Goal: Task Accomplishment & Management: Use online tool/utility

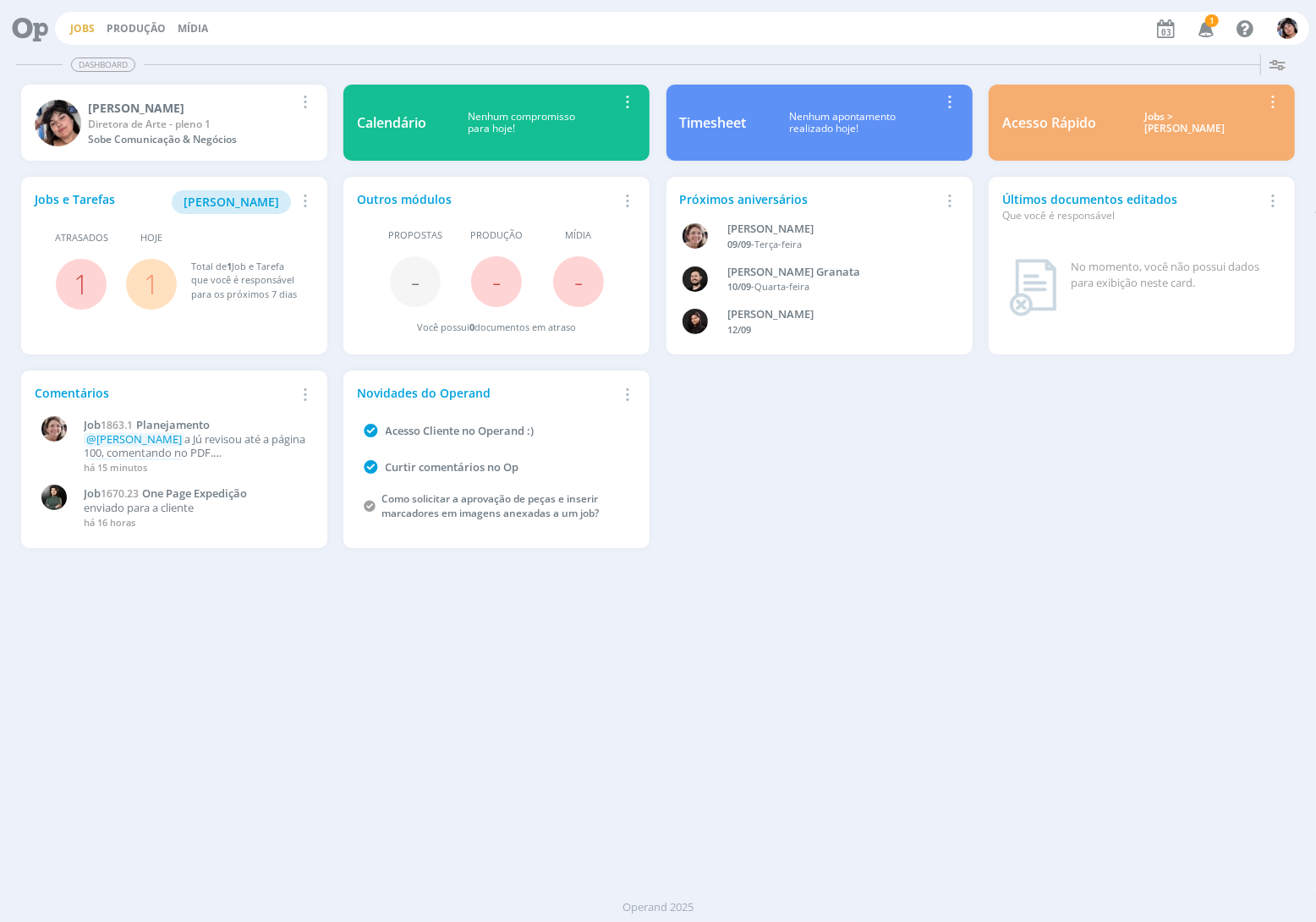
click at [80, 30] on link "Jobs" at bounding box center [82, 28] width 25 height 14
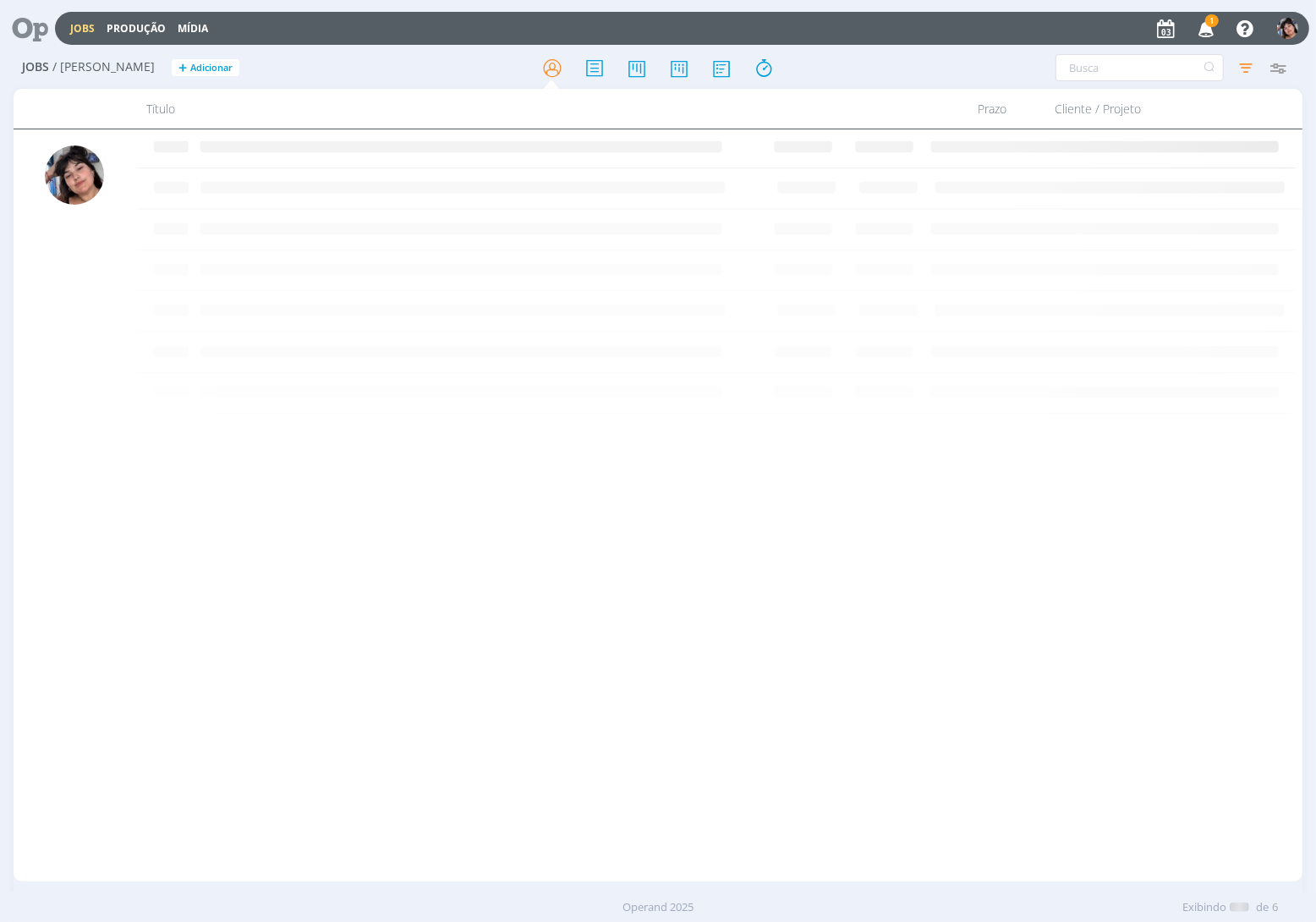
click at [73, 30] on link "Jobs" at bounding box center [82, 28] width 25 height 14
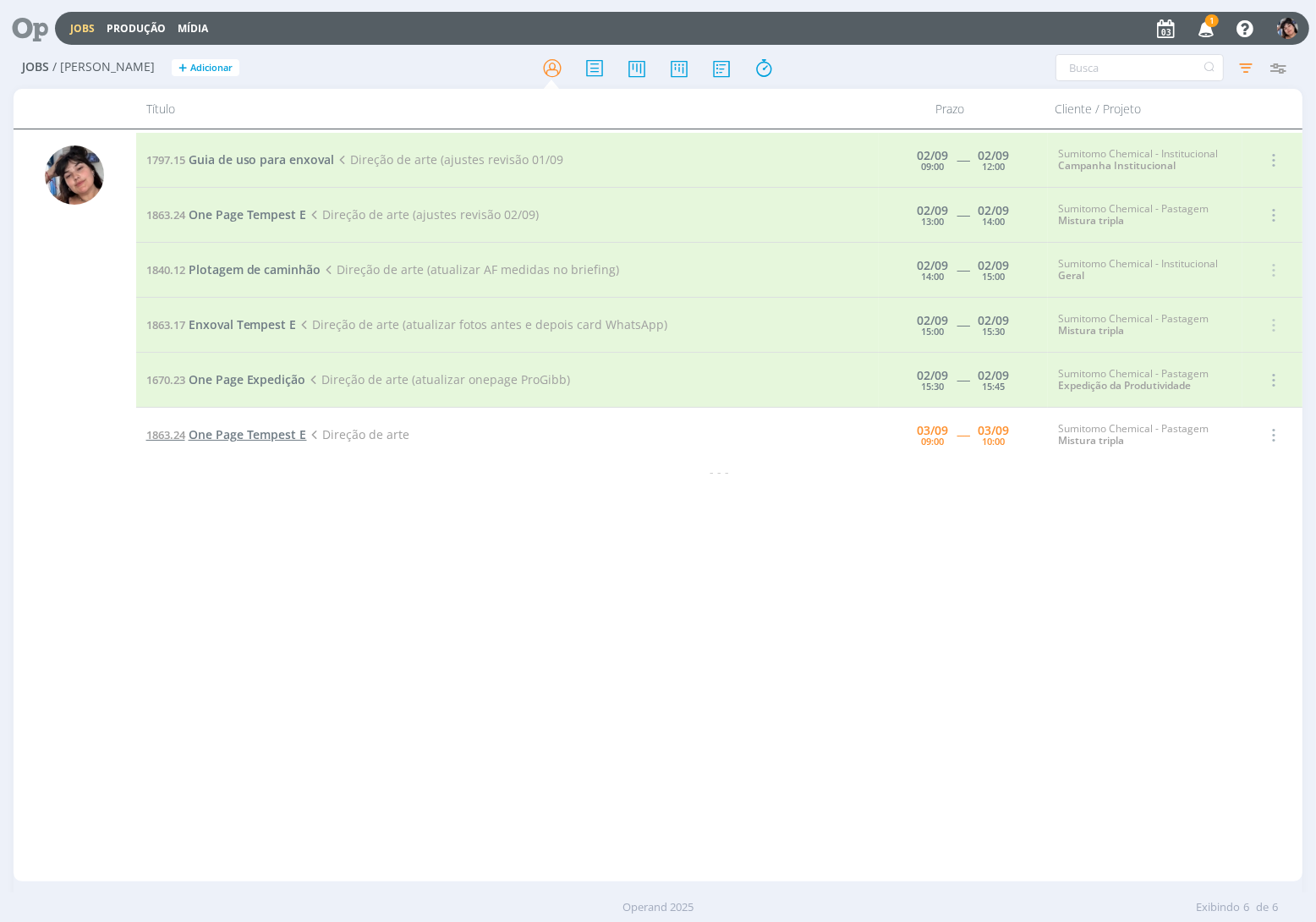
click at [271, 432] on span "One Page Tempest E" at bounding box center [248, 434] width 118 height 16
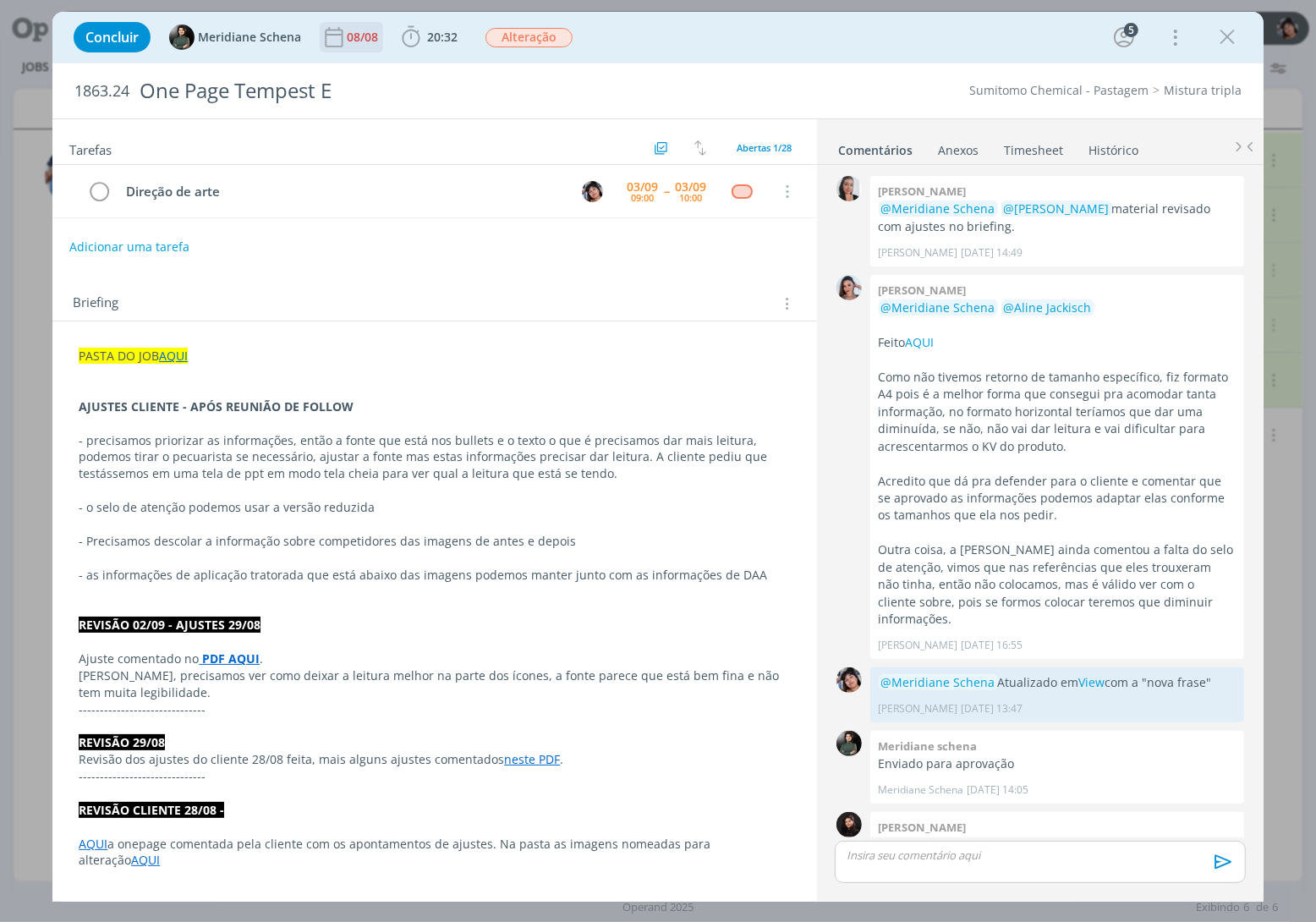
scroll to position [1702, 0]
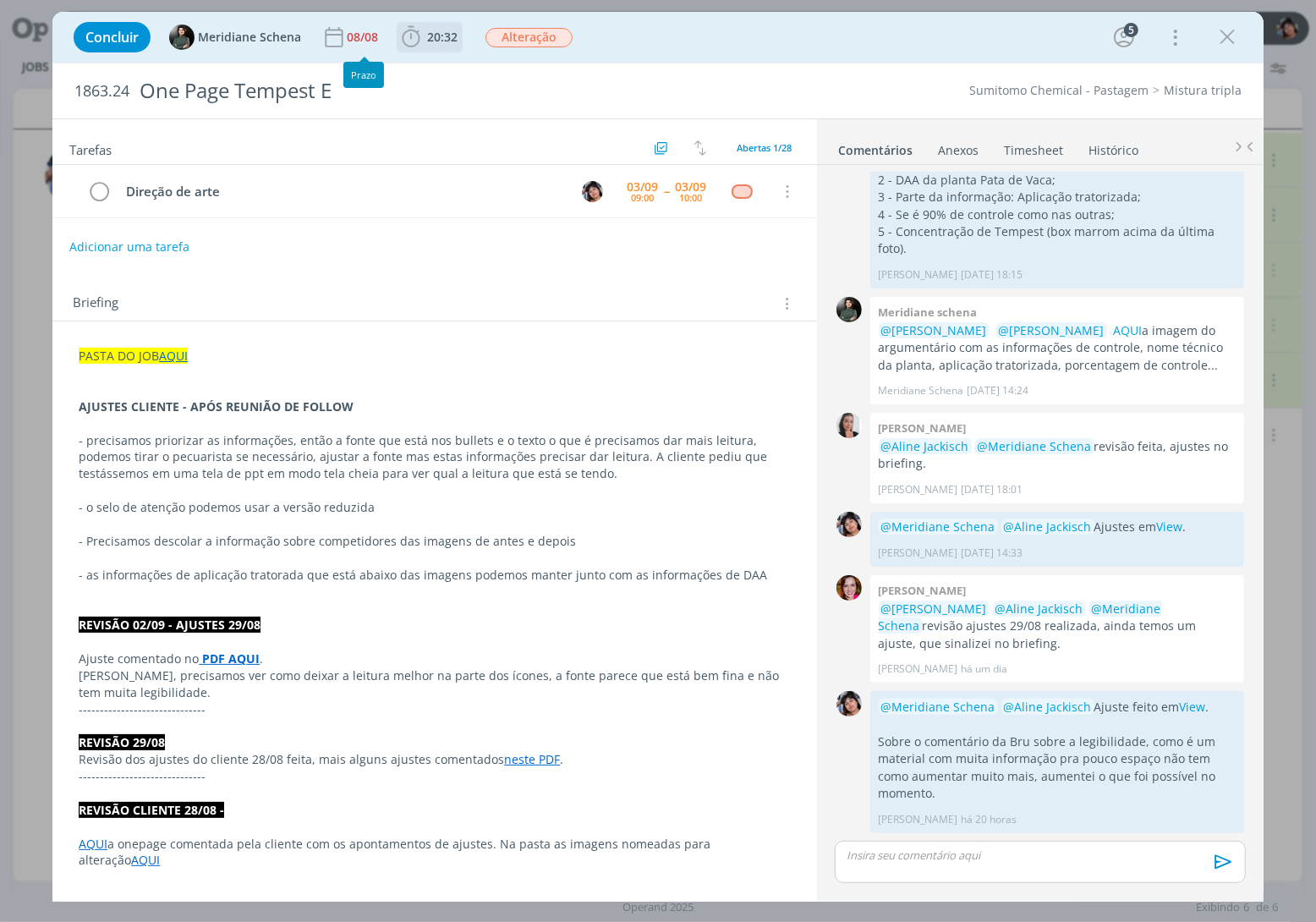
click at [436, 42] on span "20:32" at bounding box center [442, 37] width 30 height 16
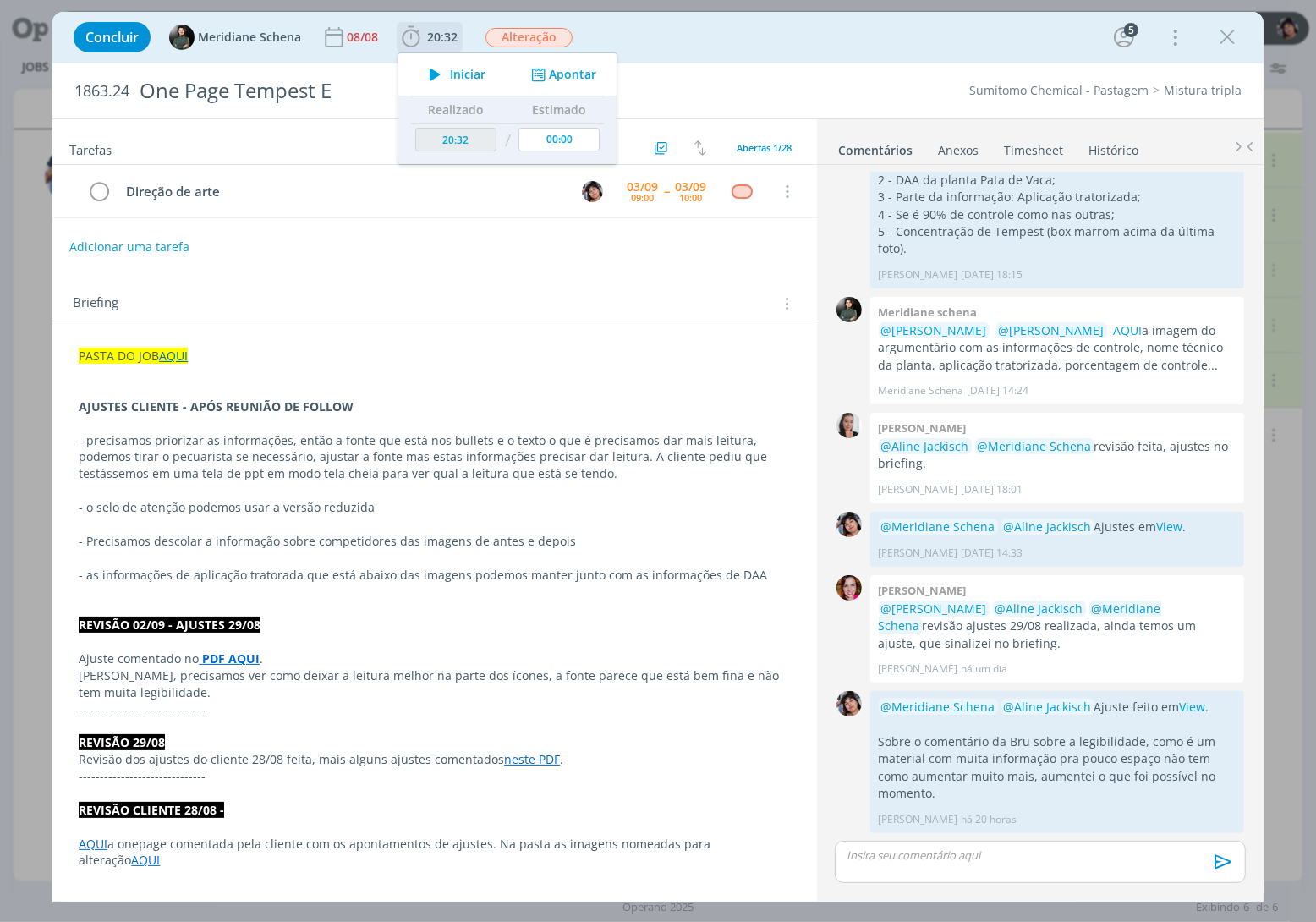
click at [445, 74] on icon "dialog" at bounding box center [435, 74] width 30 height 22
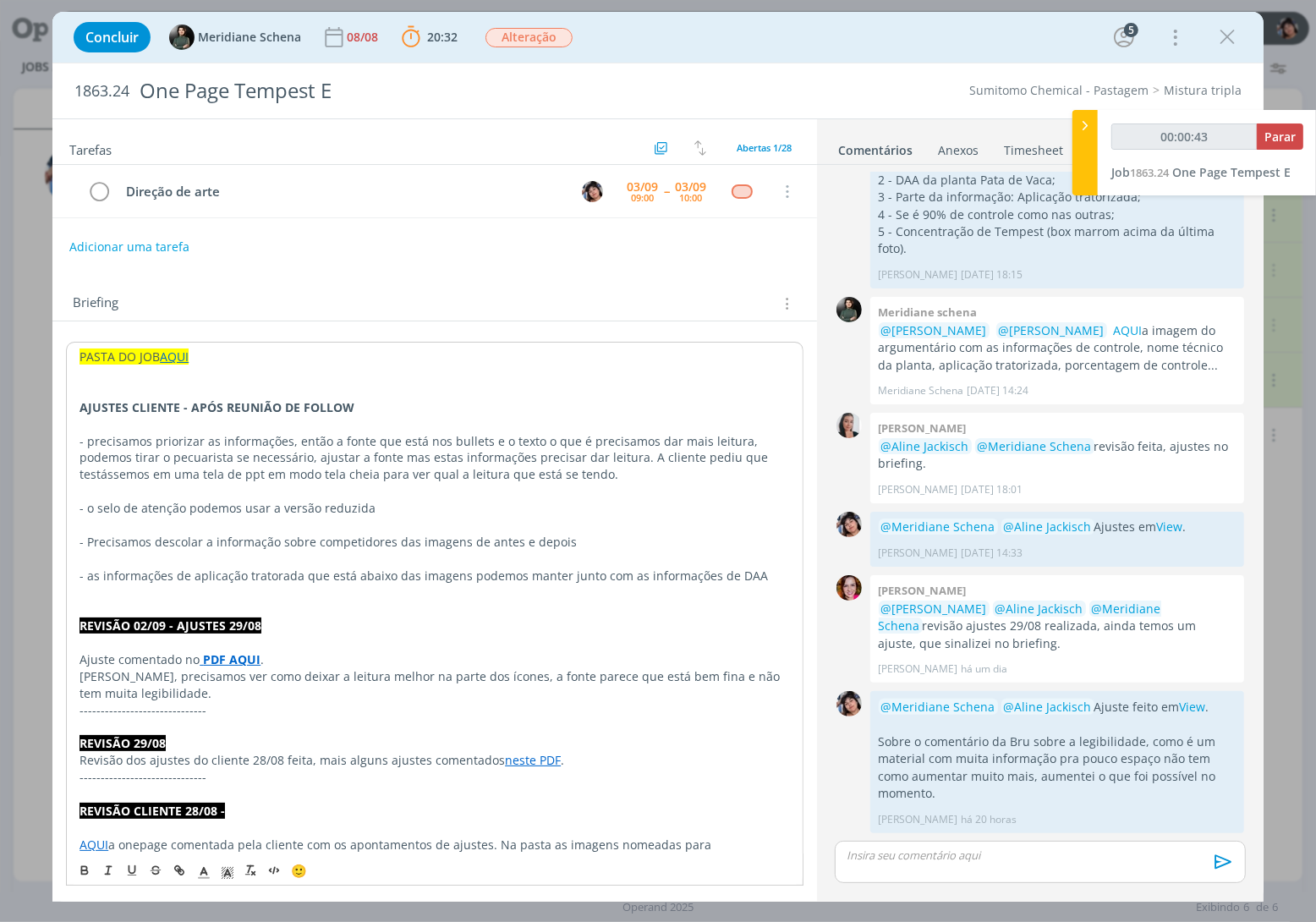
drag, startPoint x: 213, startPoint y: 430, endPoint x: 162, endPoint y: 530, distance: 113.1
click at [162, 530] on p "dialog" at bounding box center [435, 525] width 711 height 17
click at [25, 231] on div "Concluir Meridiane Schena 08/08 20:32 Parar Apontar Data * 03/09/2025 Horas * 0…" at bounding box center [658, 461] width 1316 height 922
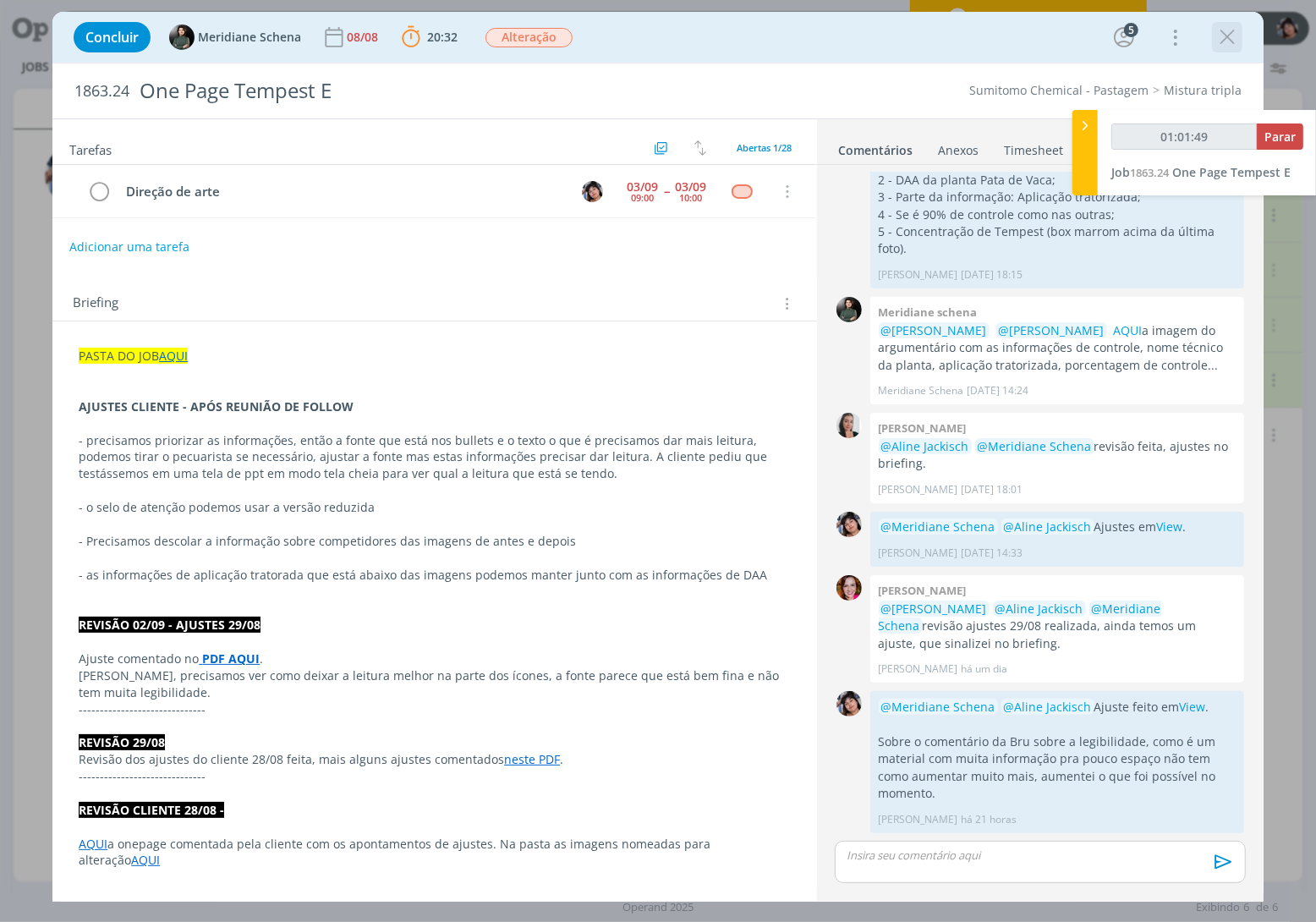
click at [1052, 41] on icon "dialog" at bounding box center [1227, 37] width 25 height 25
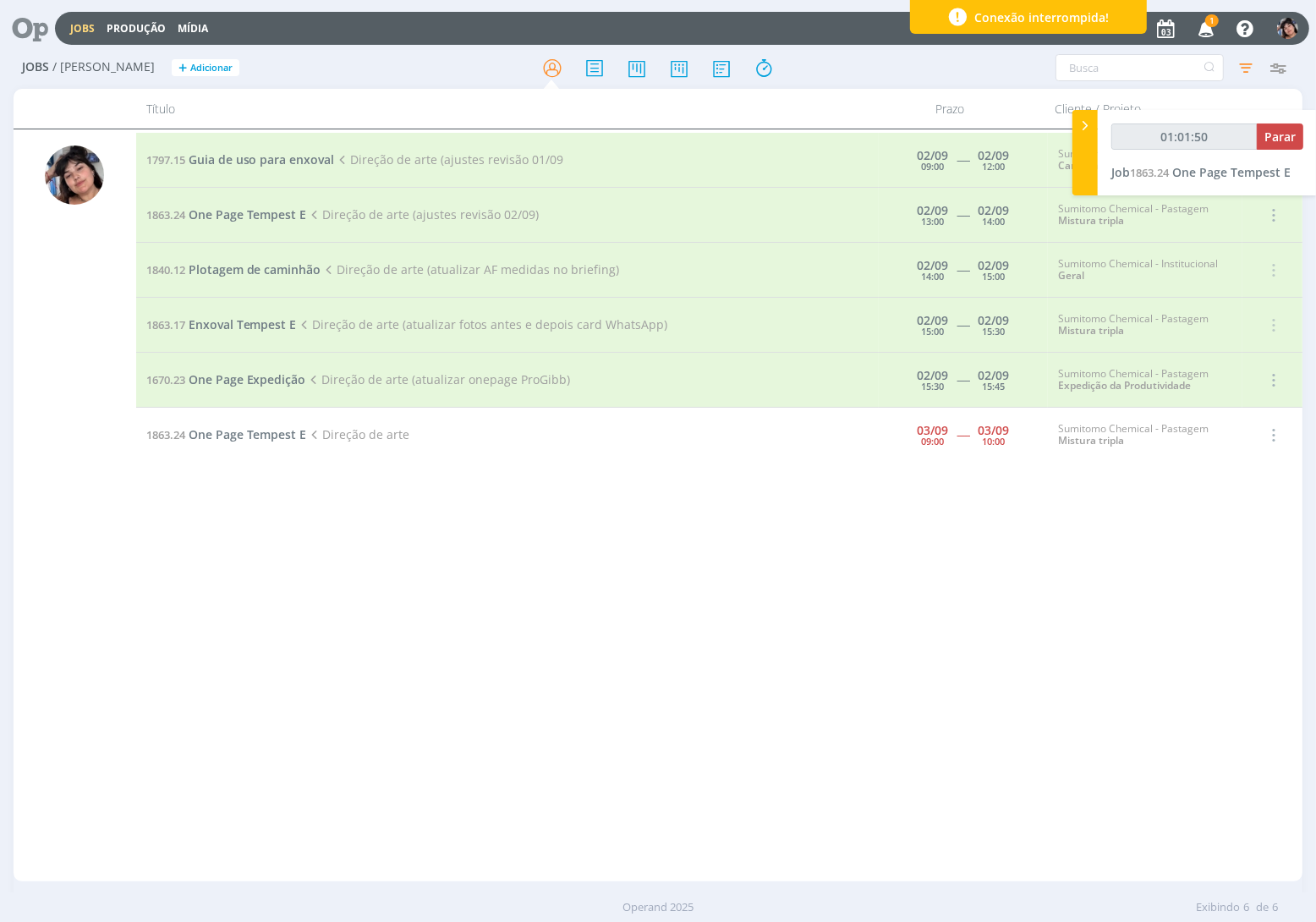
type input "01:01:51"
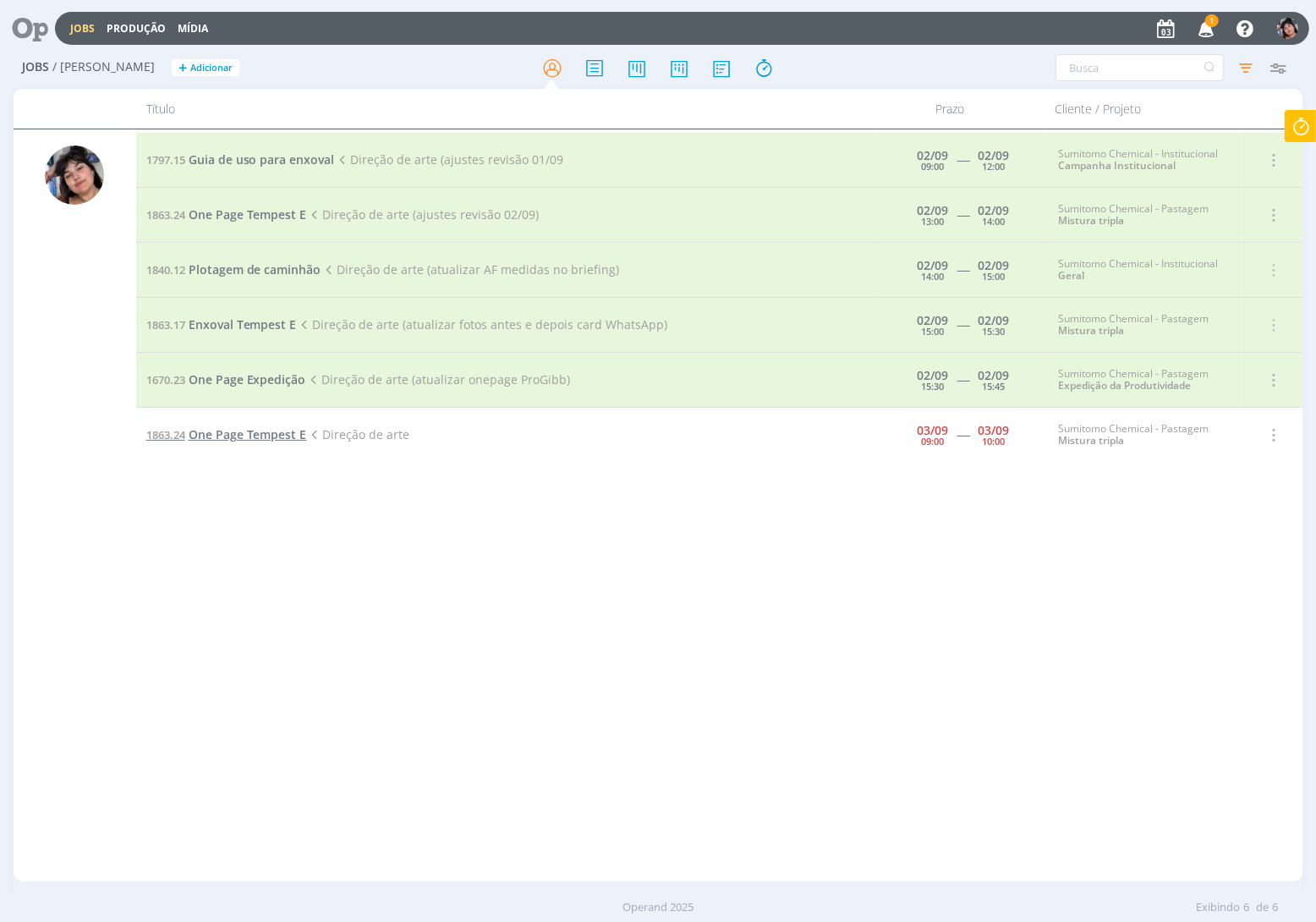
click at [265, 431] on span "One Page Tempest E" at bounding box center [248, 434] width 118 height 16
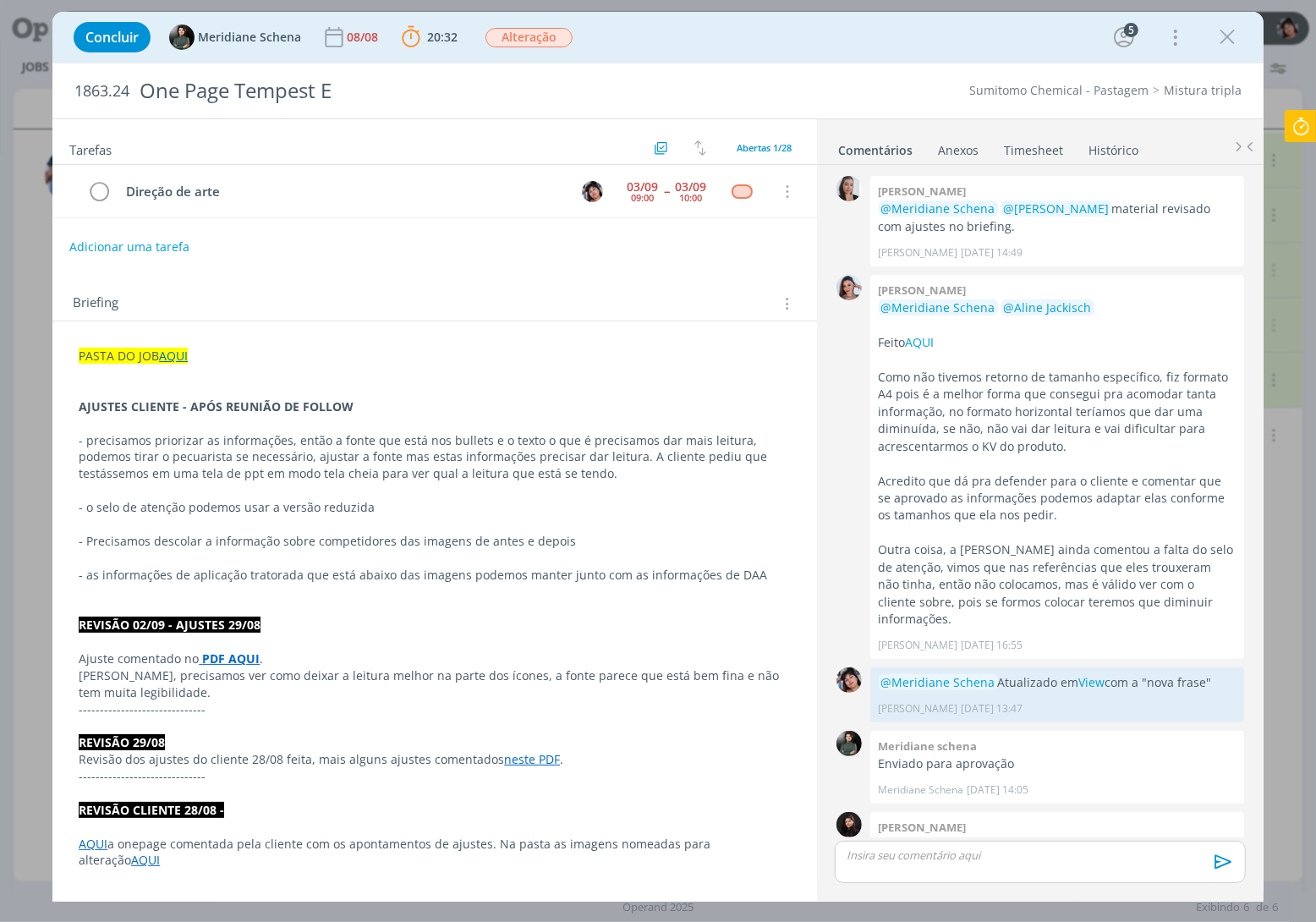
scroll to position [1702, 0]
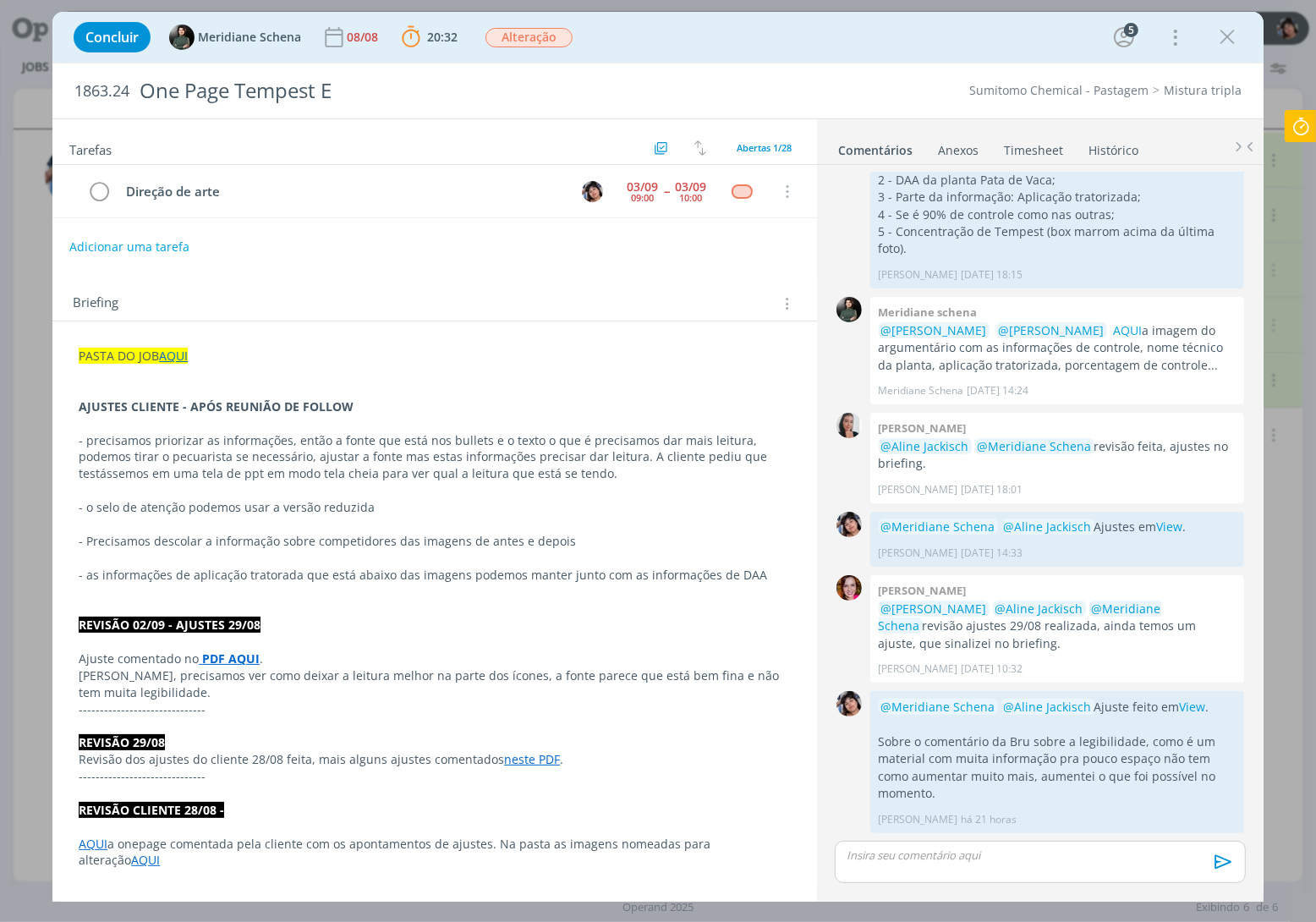
click at [908, 842] on div "dialog" at bounding box center [1040, 862] width 411 height 42
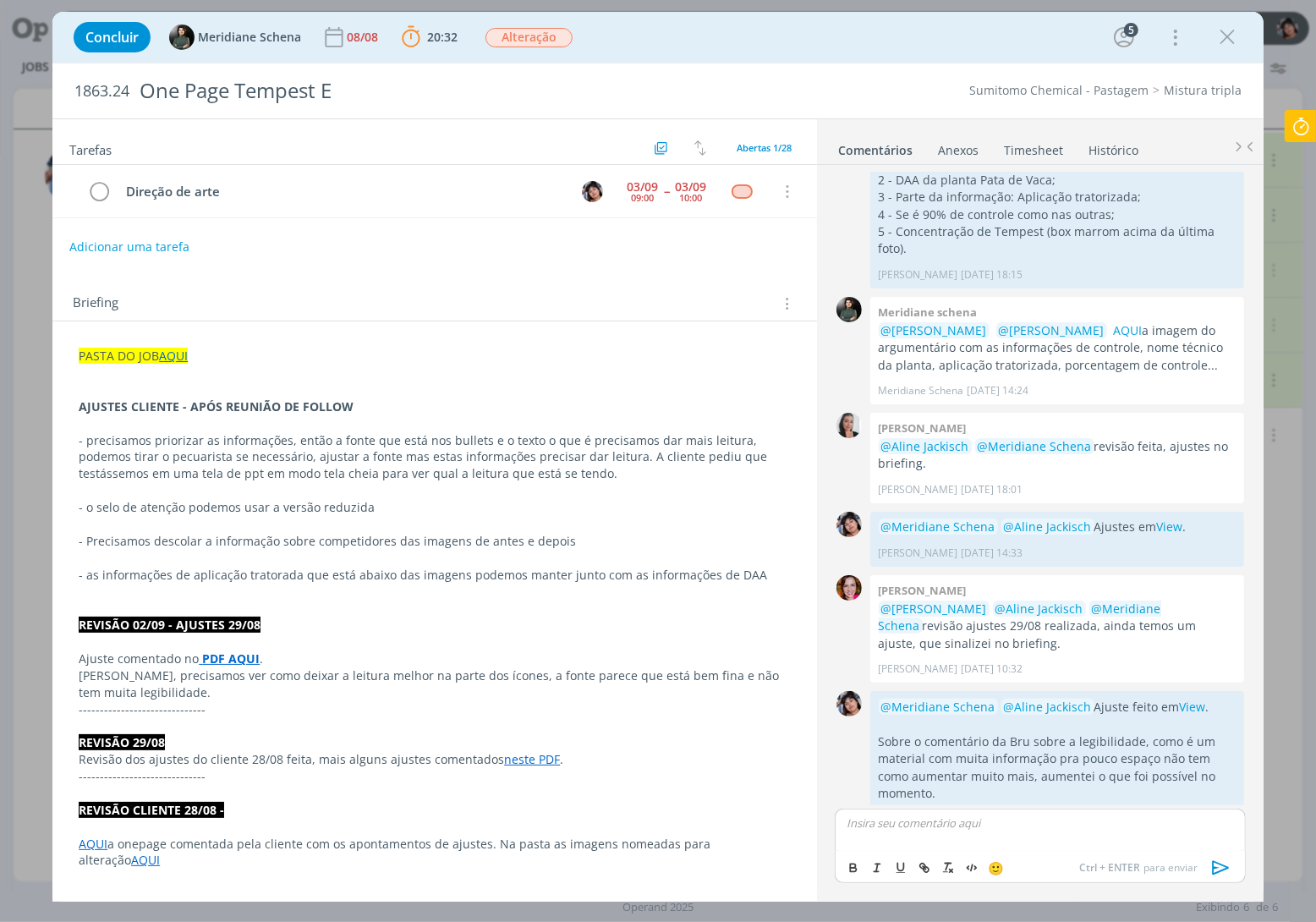
scroll to position [1734, 0]
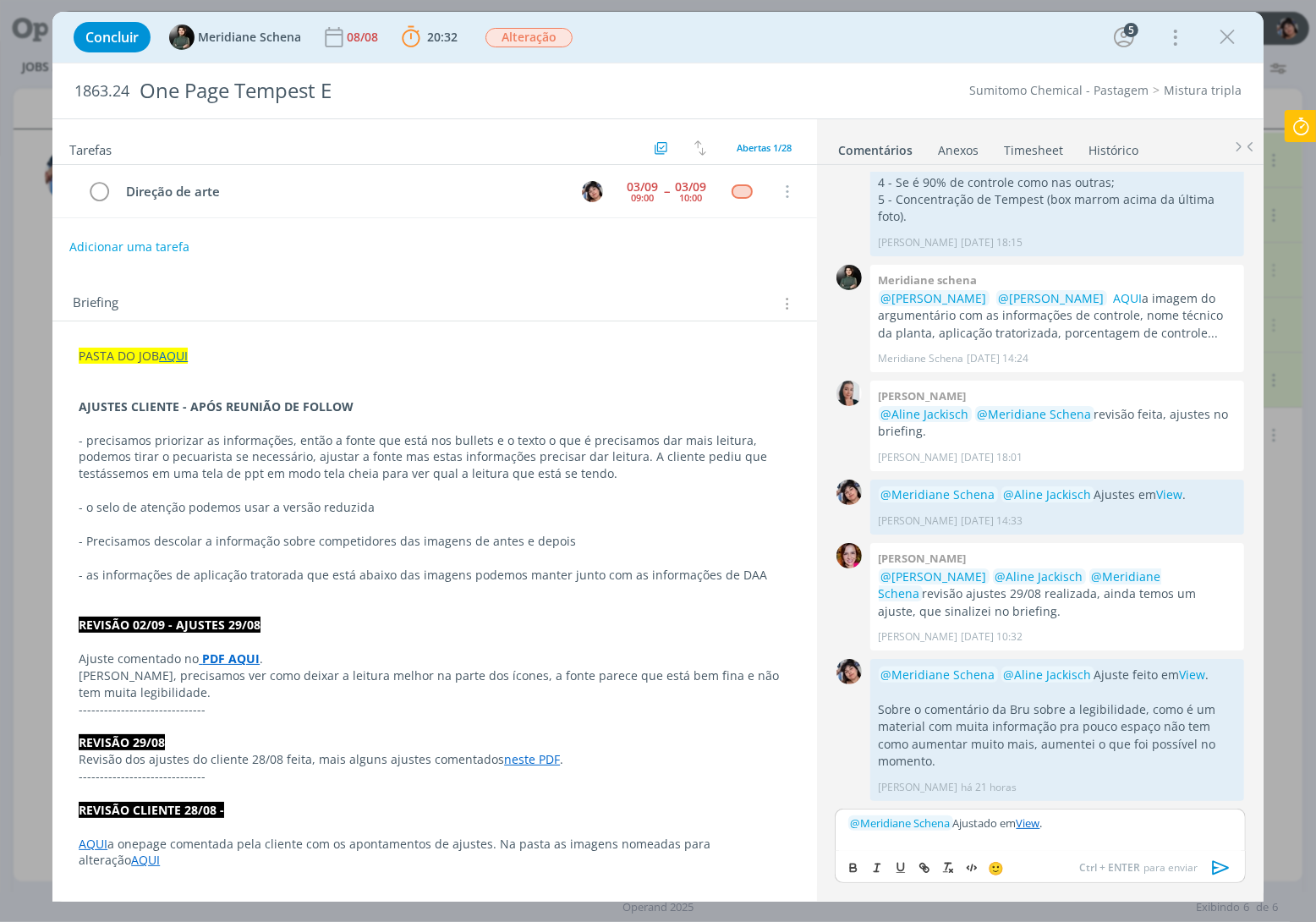
click at [1092, 825] on p "﻿ @ Meridiane Schena ﻿ Ajustado em View ." at bounding box center [1040, 822] width 384 height 15
click at [1221, 873] on icon "dialog" at bounding box center [1221, 867] width 25 height 25
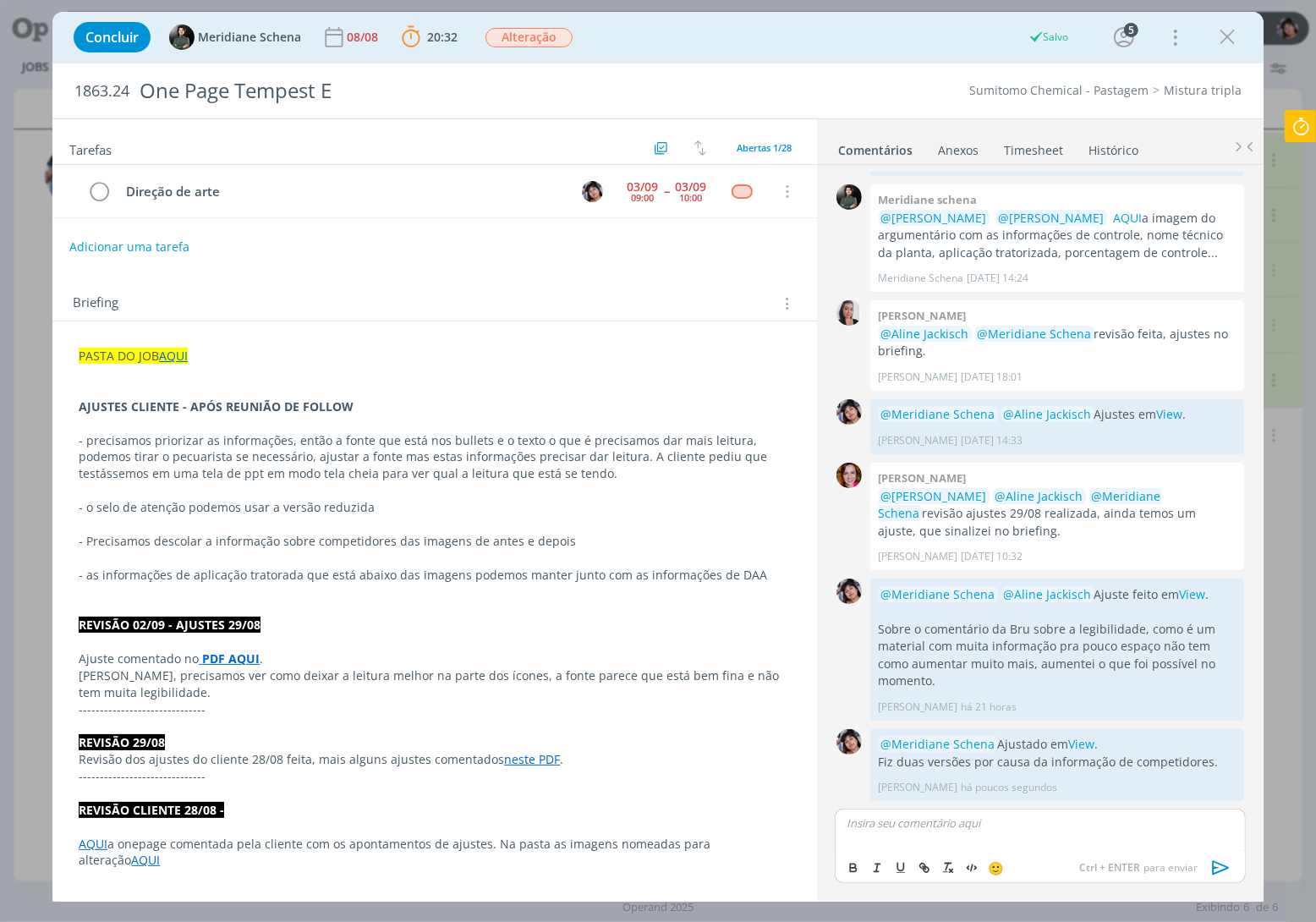
click at [1303, 129] on icon at bounding box center [1301, 126] width 30 height 33
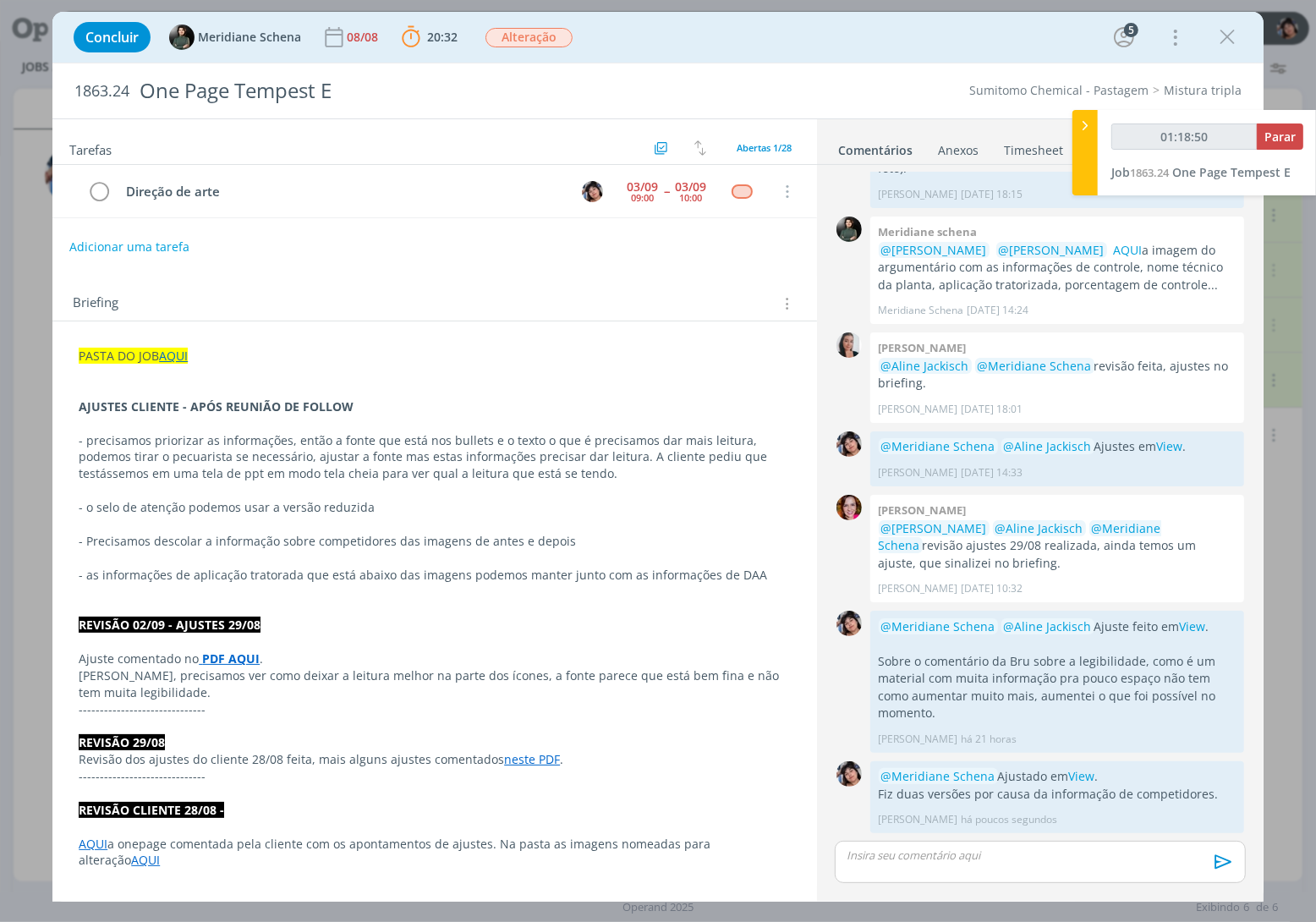
type input "01:18:51"
click at [1275, 136] on span "Parar" at bounding box center [1280, 137] width 31 height 16
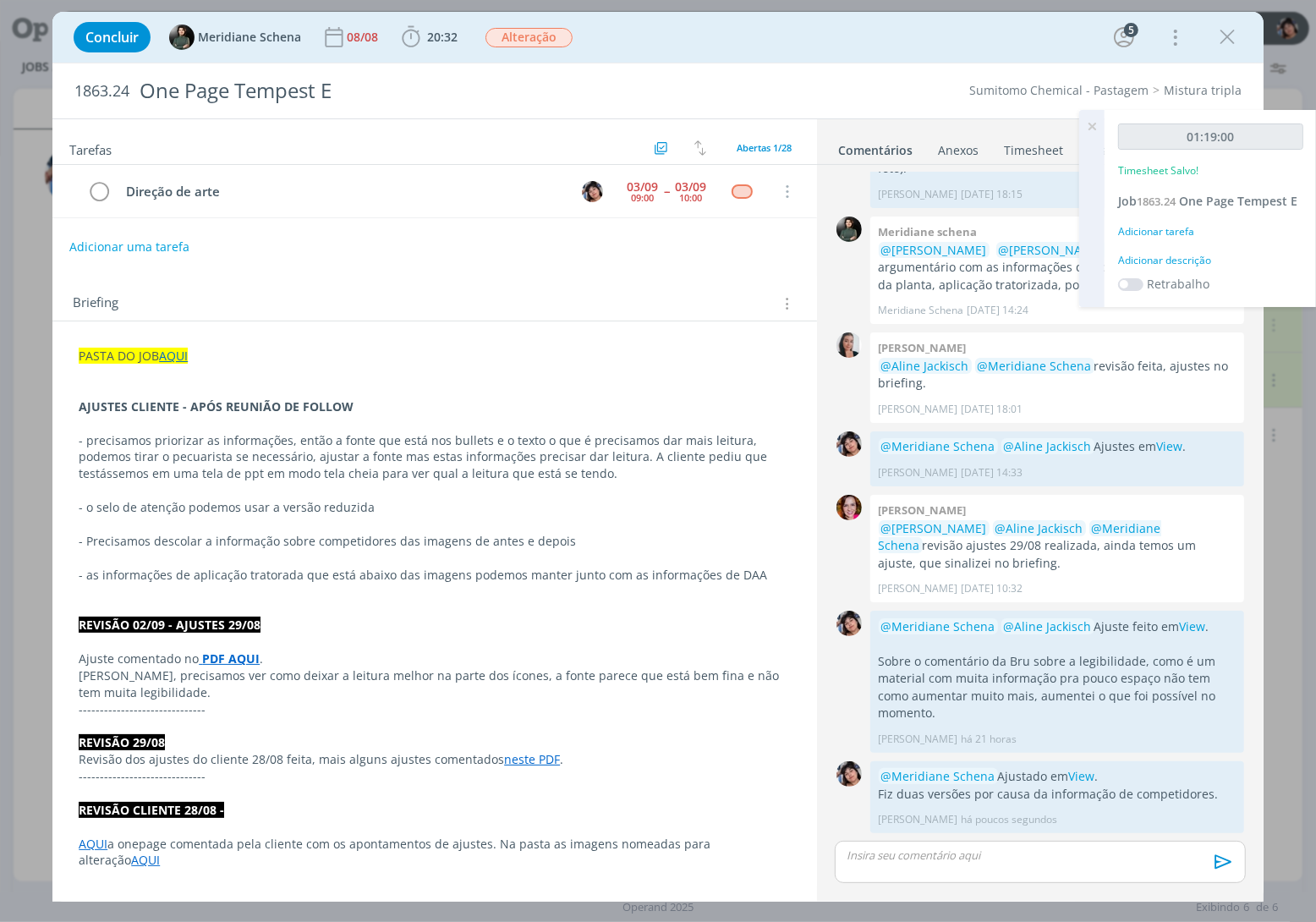
click at [1169, 227] on div "Adicionar tarefa" at bounding box center [1210, 231] width 185 height 15
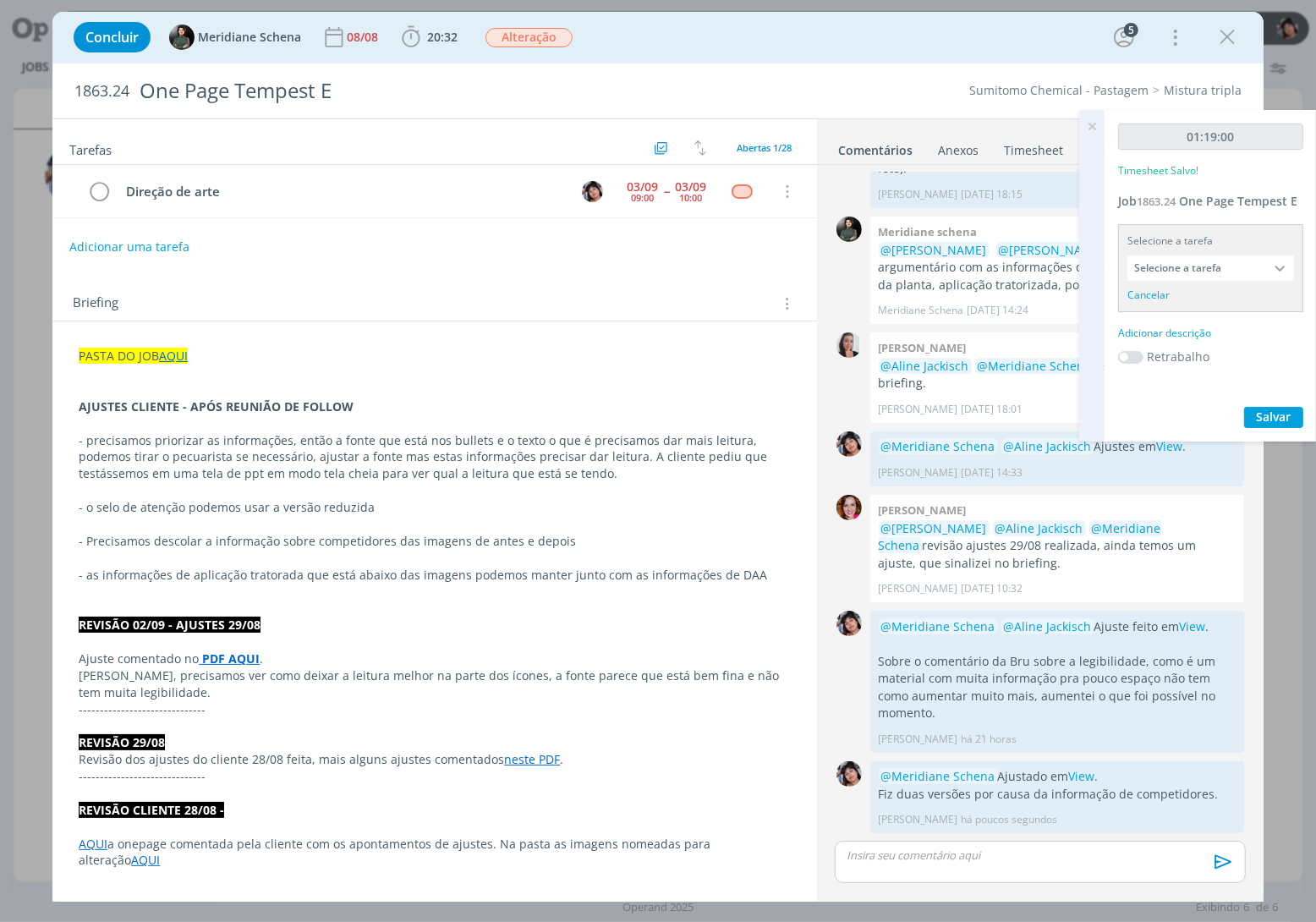
click at [1195, 277] on input "Selecione a tarefa" at bounding box center [1211, 267] width 167 height 25
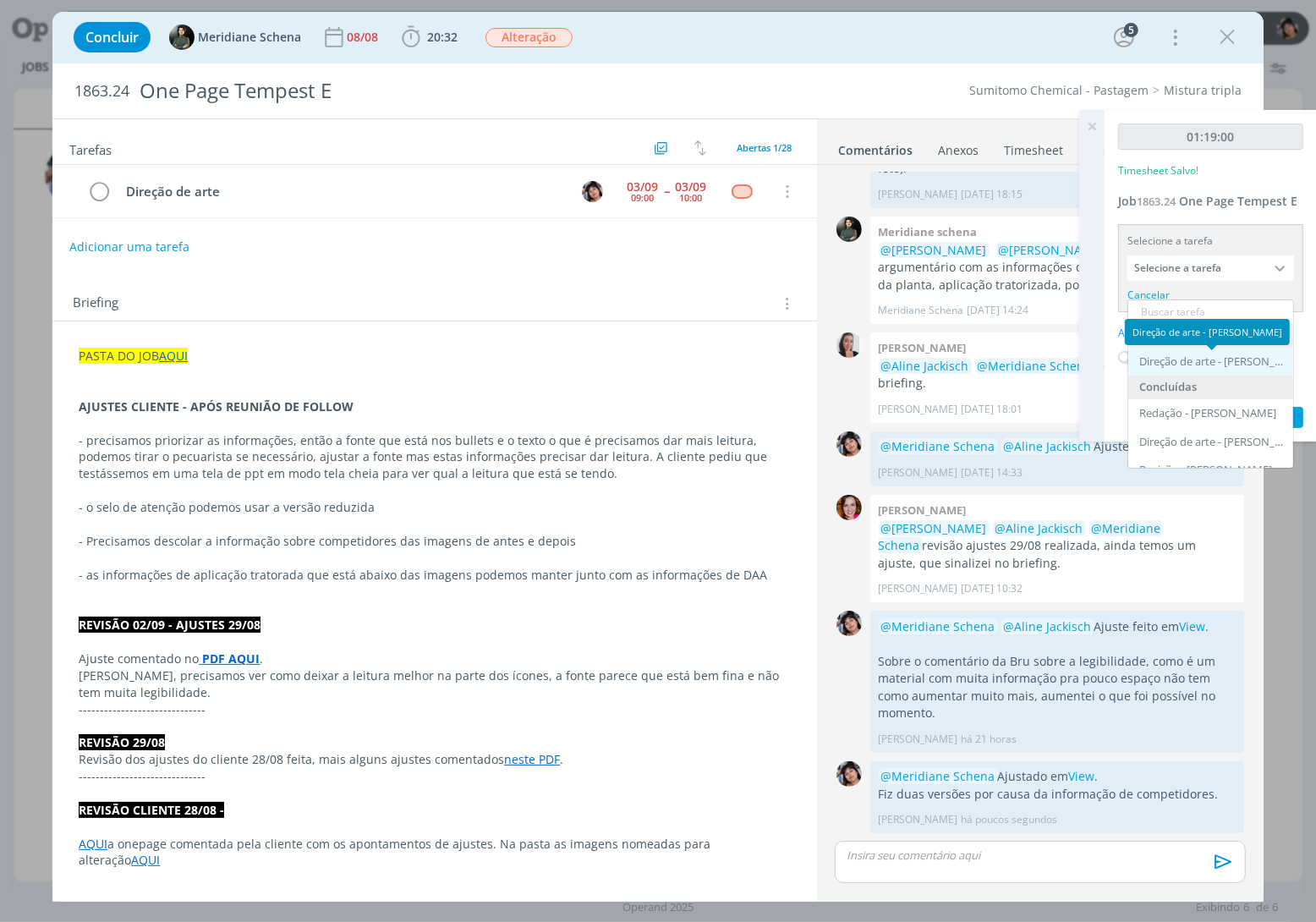
click at [1214, 355] on div "Direção de arte - Eliana Hochscheidt" at bounding box center [1212, 362] width 146 height 14
type input "Direção de arte"
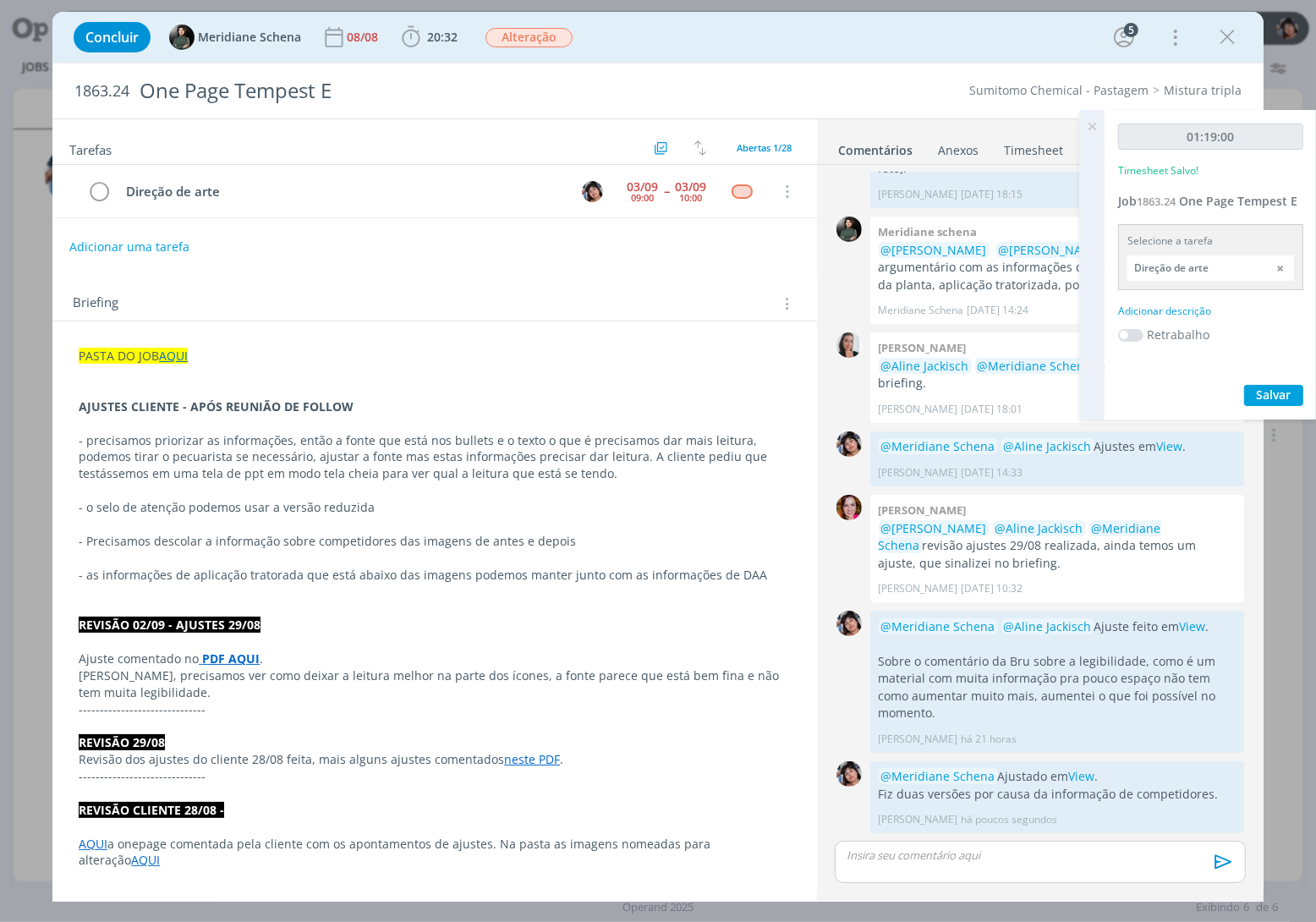
click at [1183, 310] on div "Adicionar descrição" at bounding box center [1210, 311] width 185 height 15
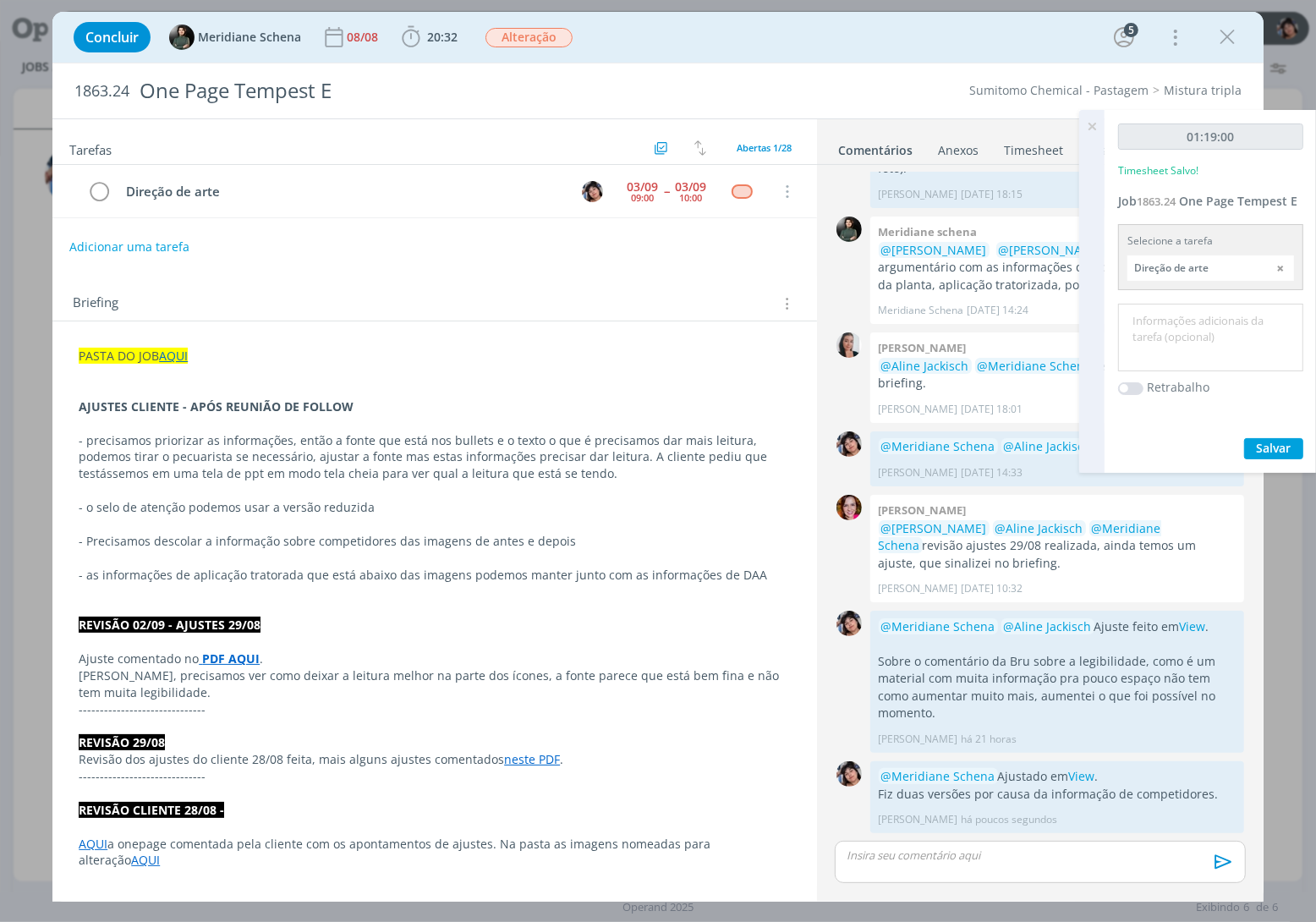
click at [1207, 353] on textarea at bounding box center [1211, 338] width 177 height 60
type textarea "Ajustes cliente"
click at [1278, 449] on span "Salvar" at bounding box center [1274, 448] width 35 height 16
click at [96, 193] on icon "dialog" at bounding box center [99, 191] width 24 height 25
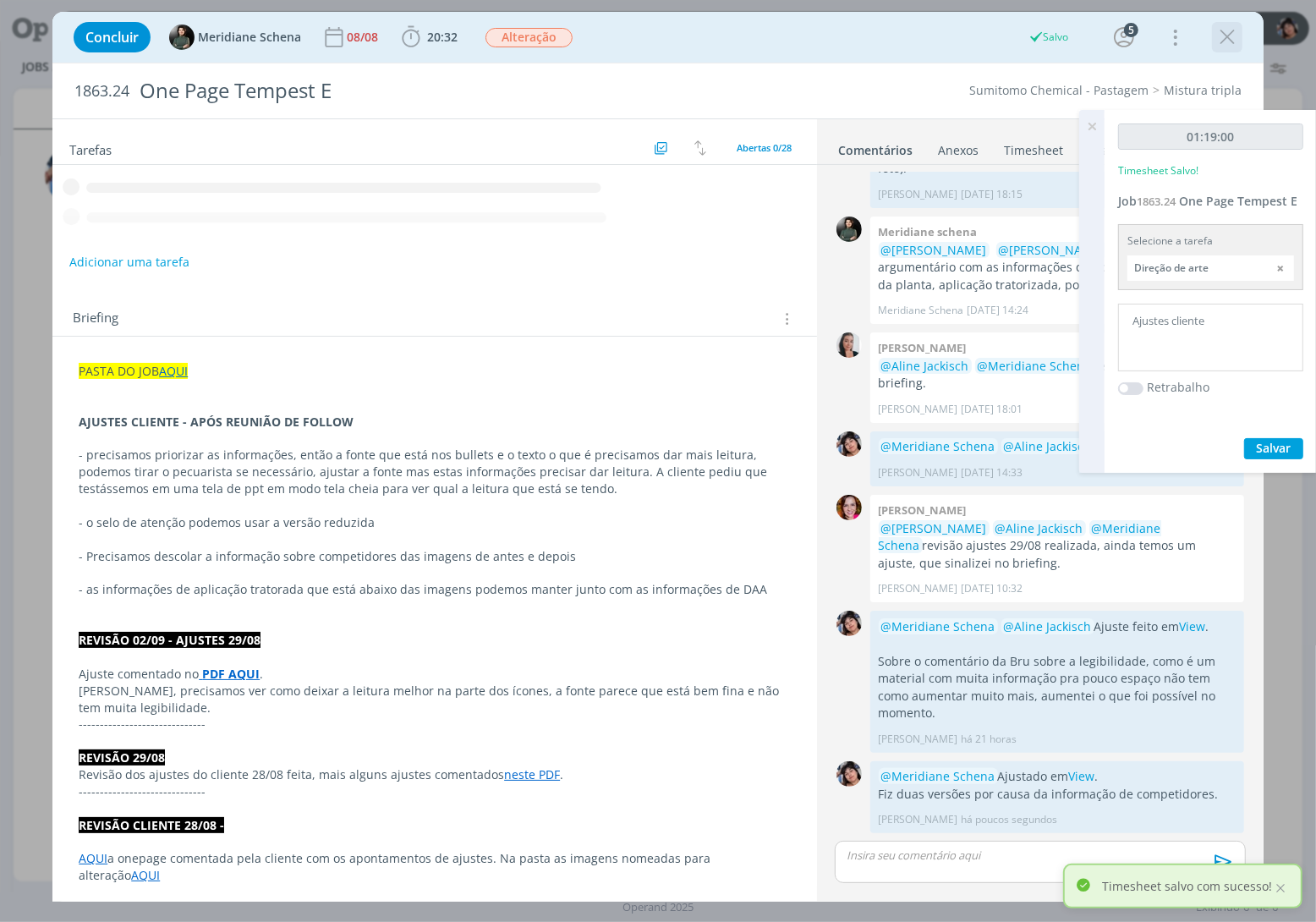
click at [1233, 34] on icon "dialog" at bounding box center [1227, 37] width 25 height 25
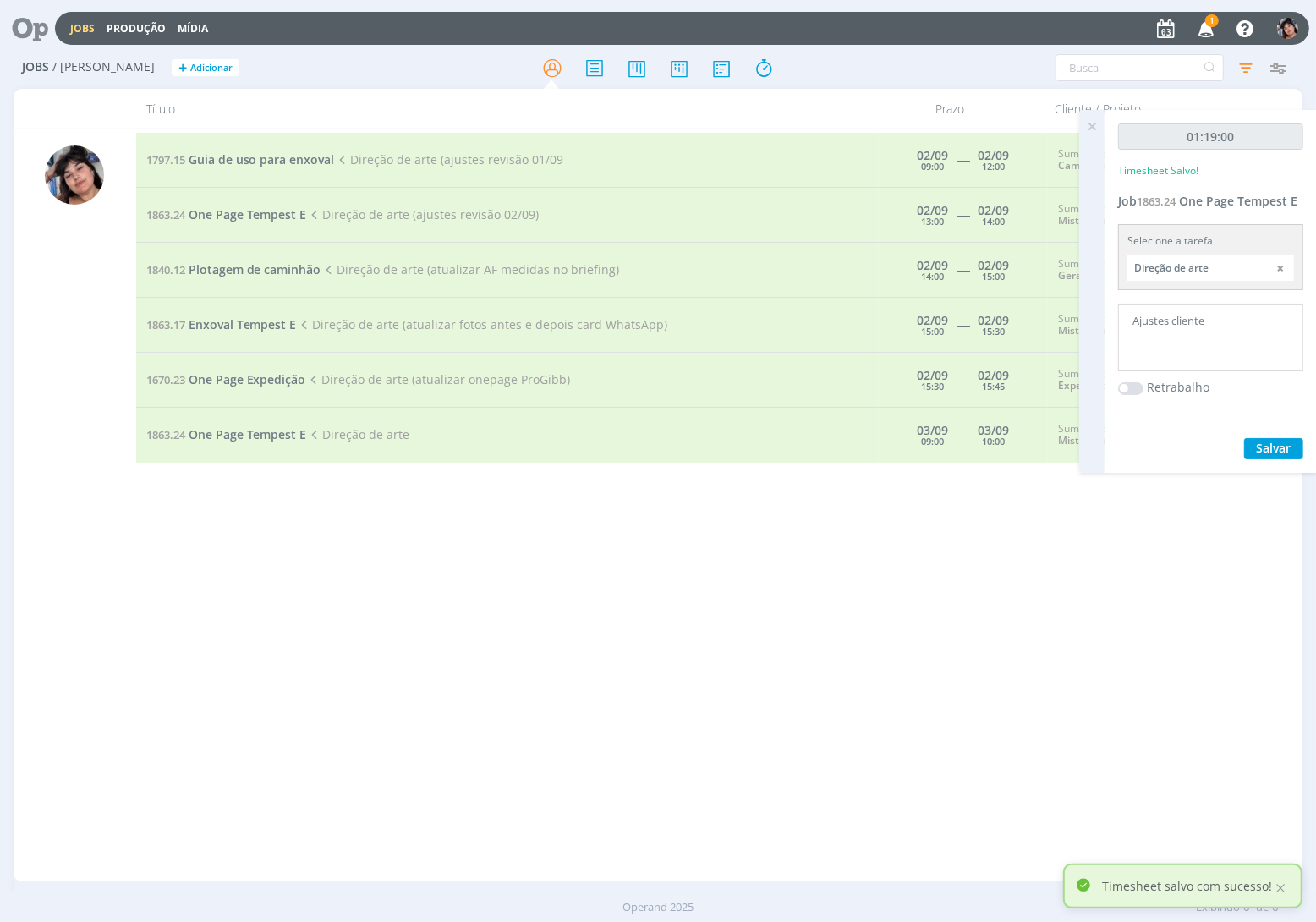
click at [1094, 127] on icon at bounding box center [1092, 126] width 30 height 33
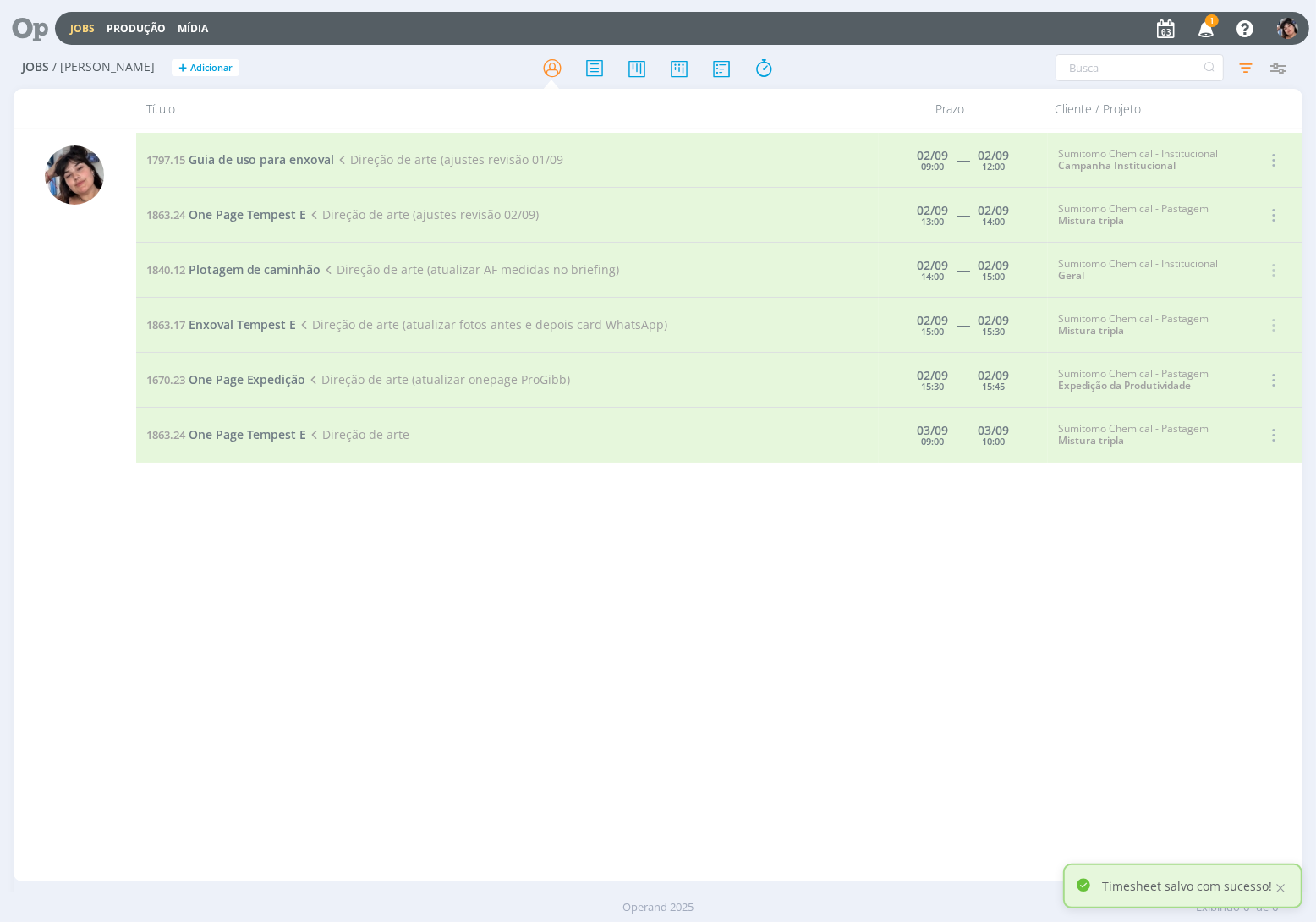
click at [1216, 28] on icon "button" at bounding box center [1207, 28] width 30 height 29
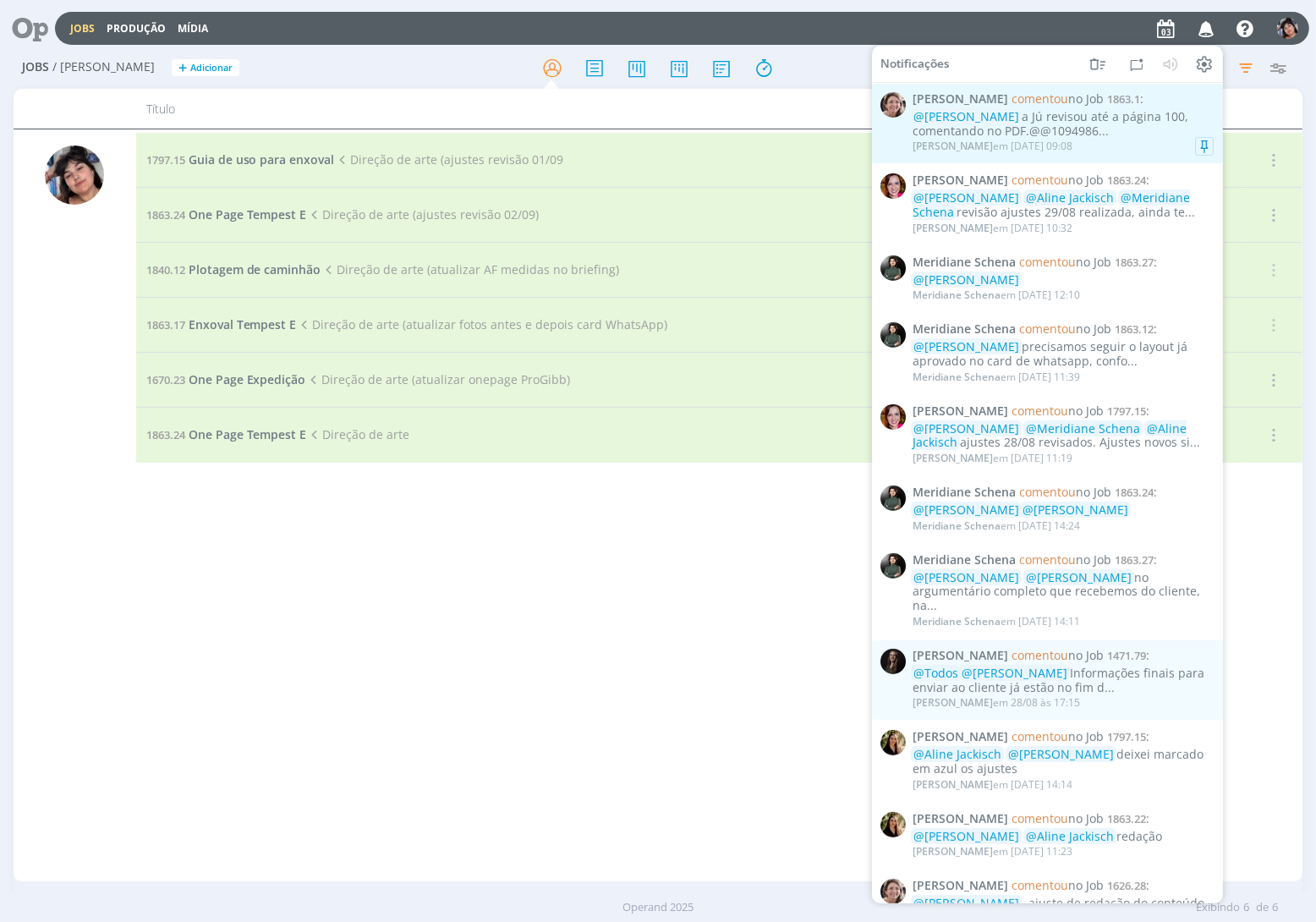
click at [1121, 144] on div "Aline Jackisch em 03/09 às 09:08" at bounding box center [1063, 146] width 301 height 17
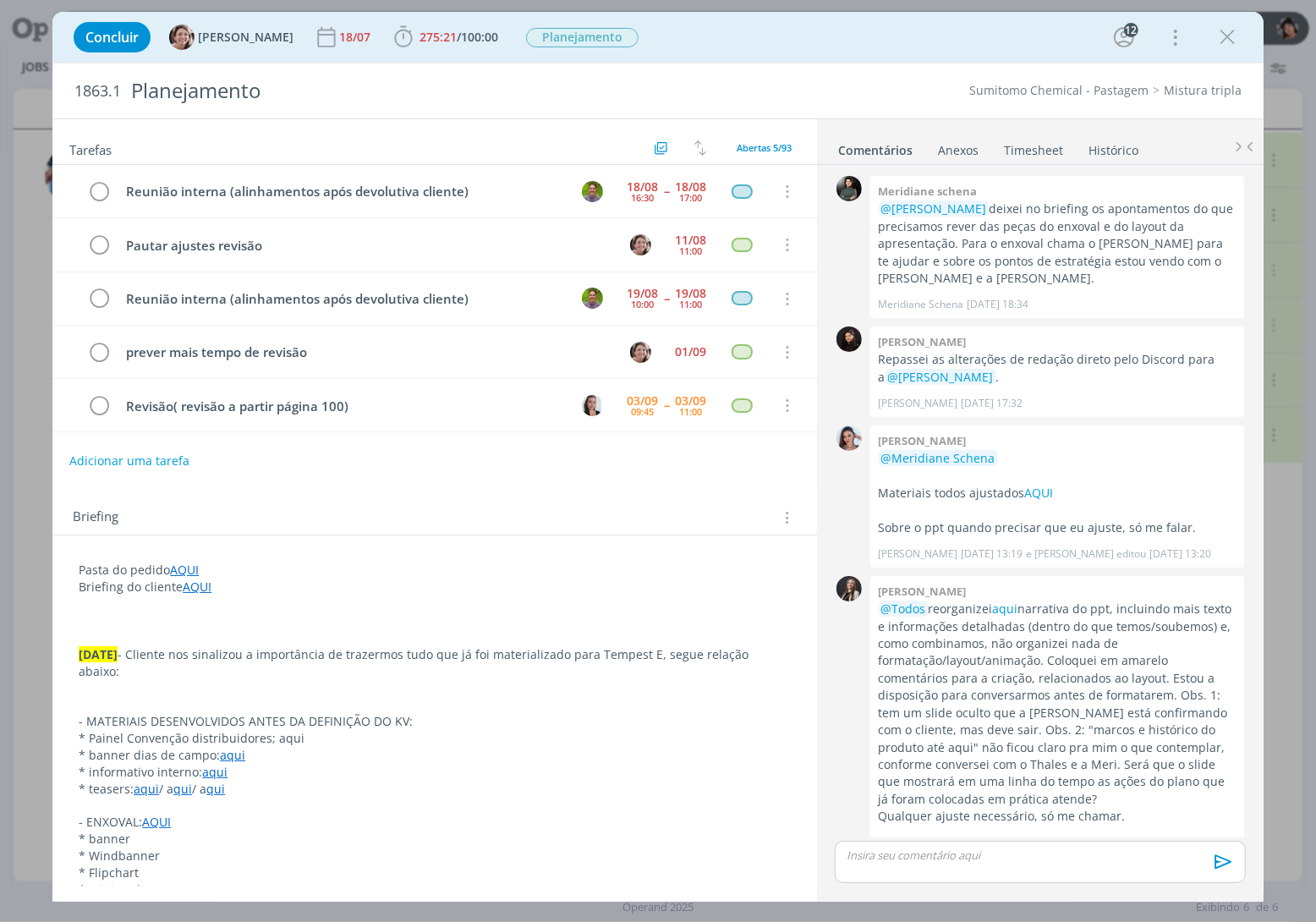
scroll to position [2120, 0]
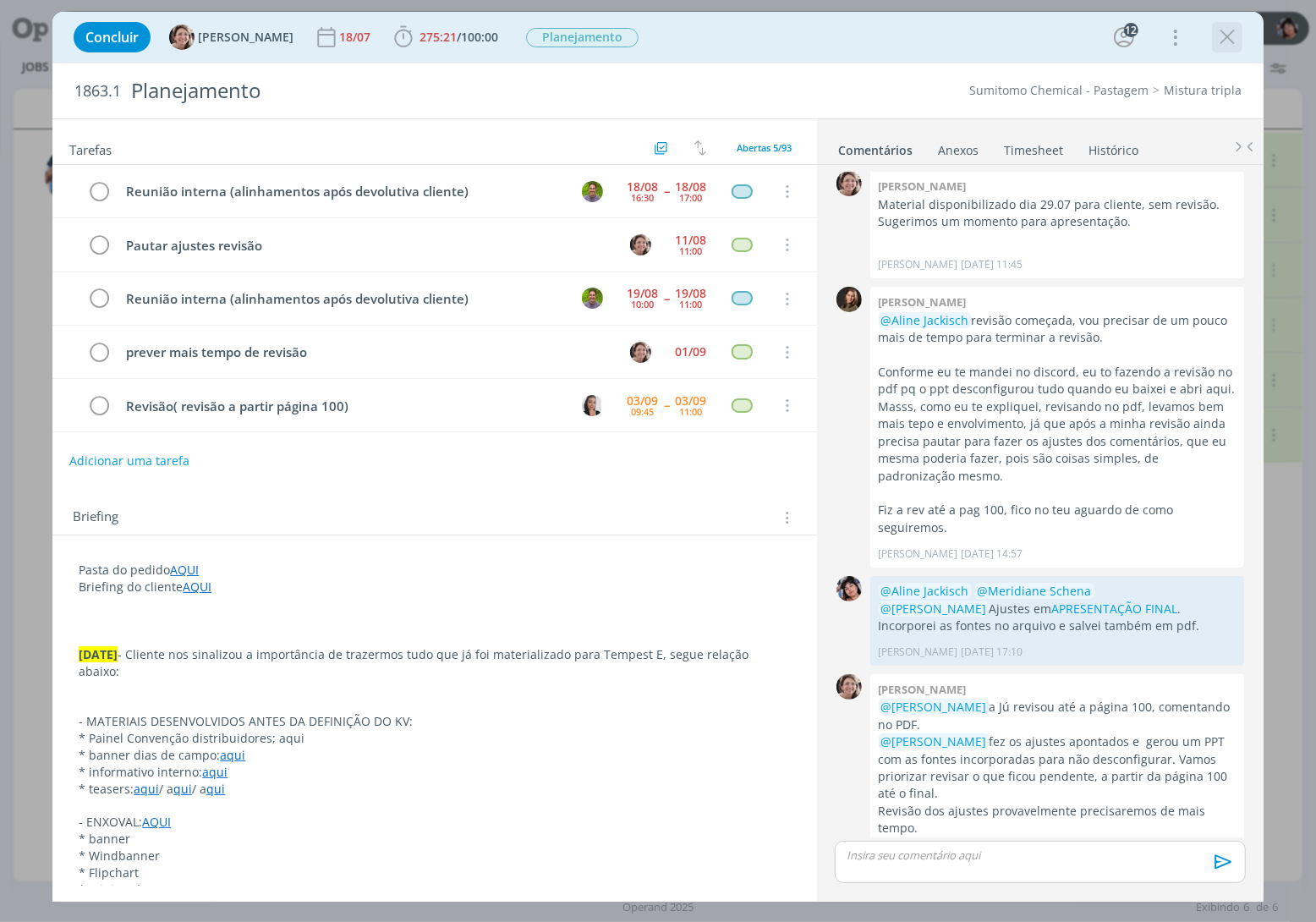
click at [1238, 49] on button "dialog" at bounding box center [1227, 37] width 25 height 25
